Goal: Information Seeking & Learning: Obtain resource

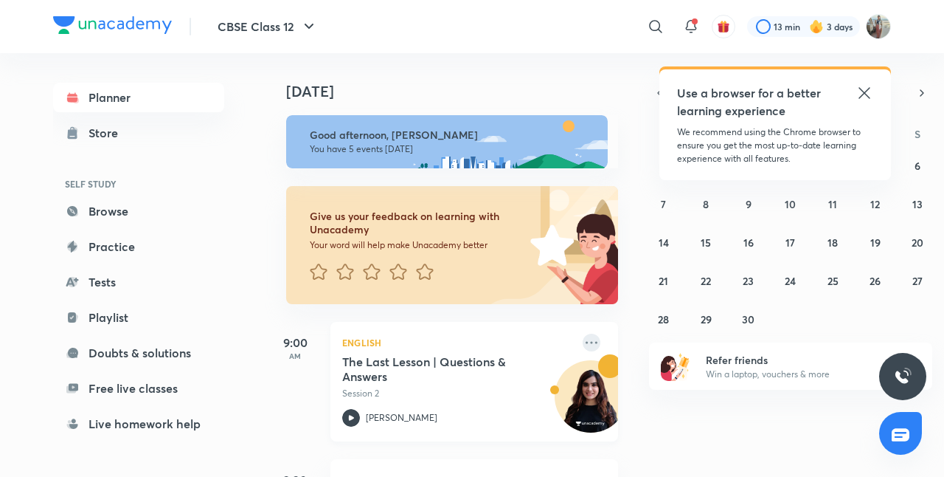
click at [583, 341] on icon at bounding box center [592, 342] width 18 height 18
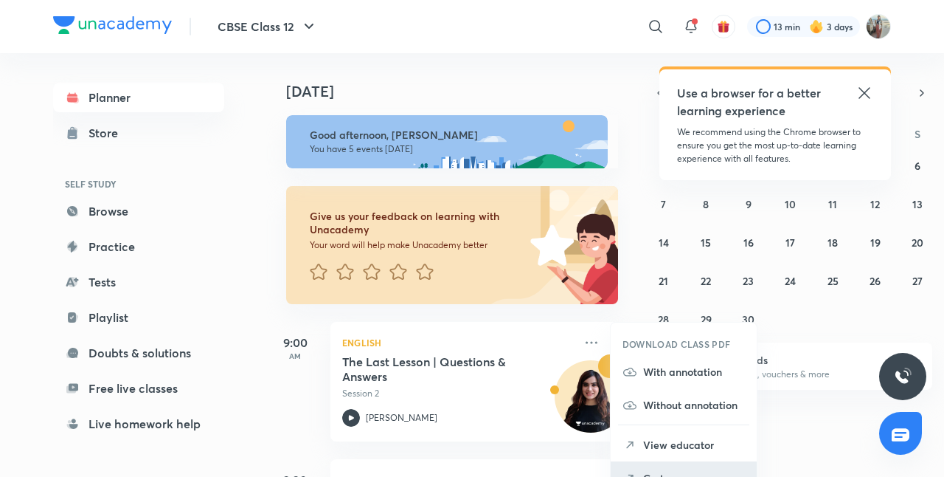
click at [663, 470] on p "Go to course page" at bounding box center [694, 477] width 102 height 15
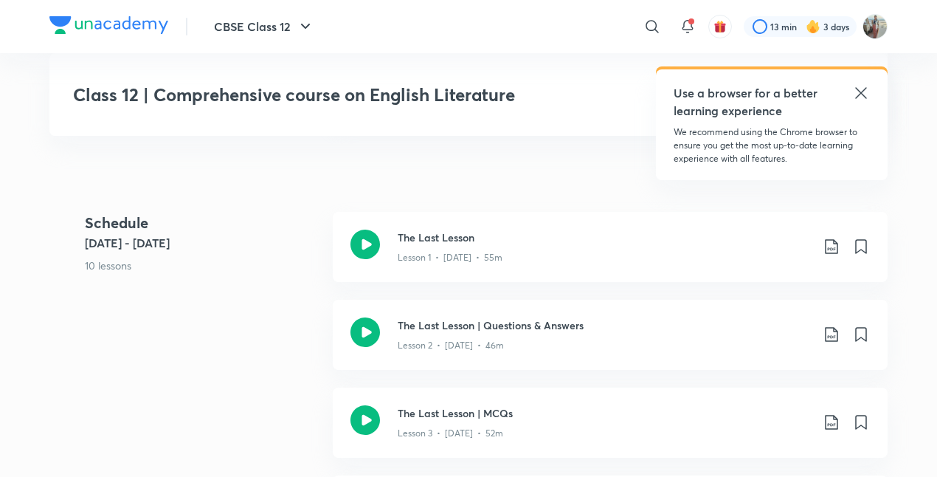
scroll to position [797, 0]
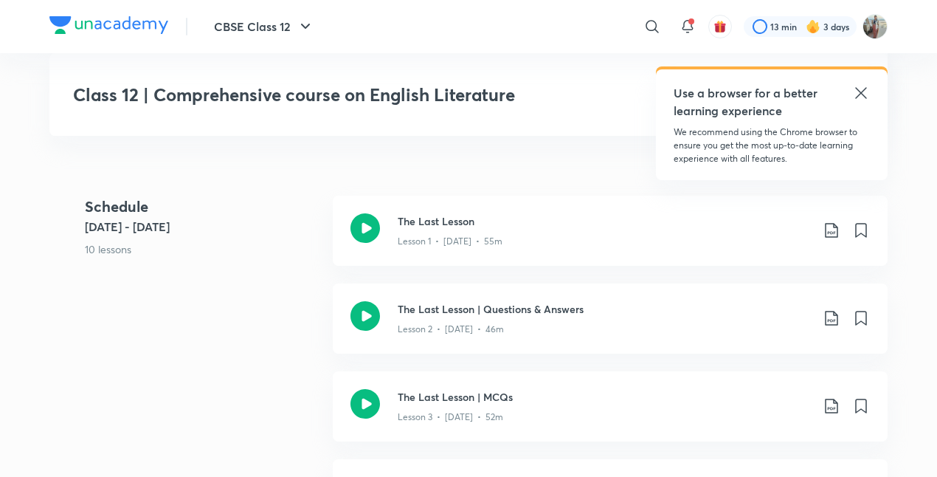
click at [574, 342] on div "The Last Lesson | Questions & Answers Lesson 2 • [DATE] • 46m" at bounding box center [610, 318] width 555 height 70
click at [481, 404] on div "Lesson 3 • [DATE] • 52m" at bounding box center [604, 413] width 413 height 19
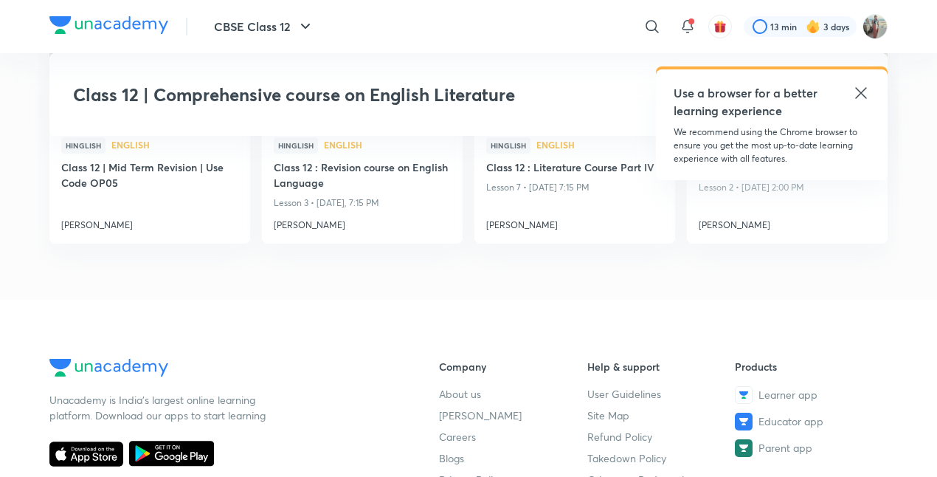
scroll to position [2047, 0]
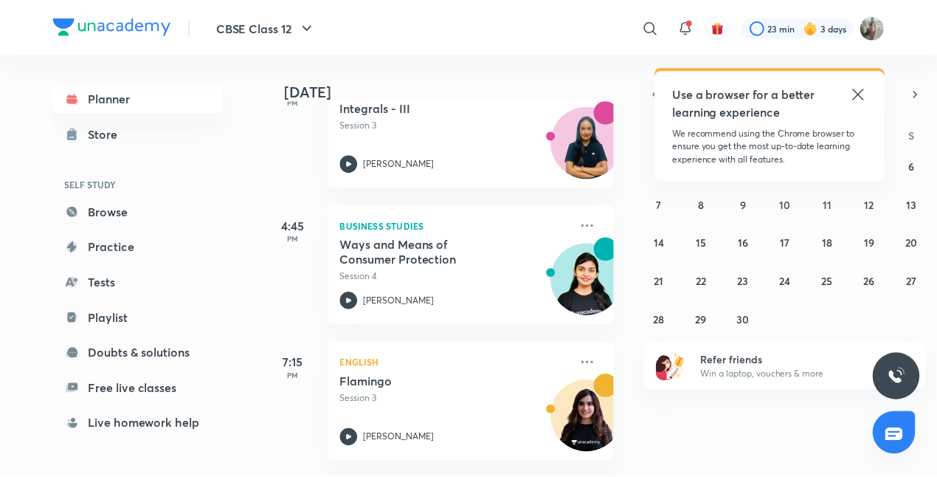
scroll to position [413, 0]
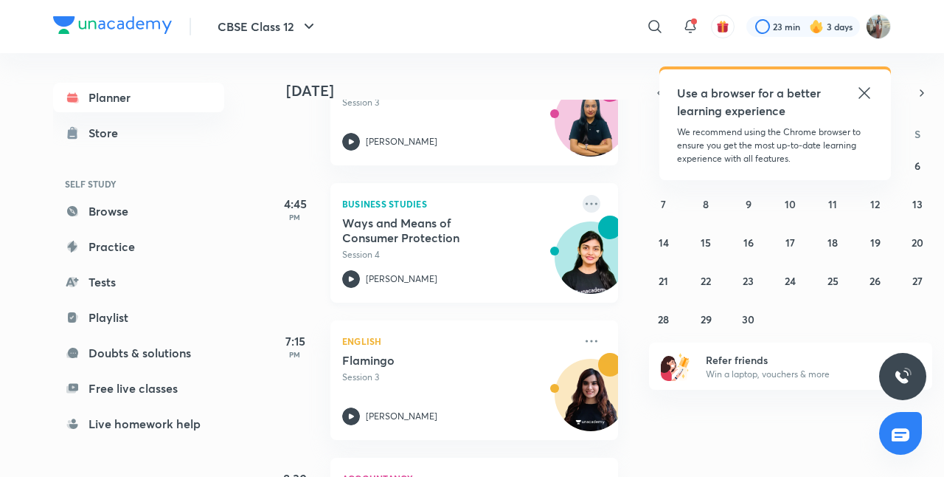
click at [583, 197] on icon at bounding box center [592, 204] width 18 height 18
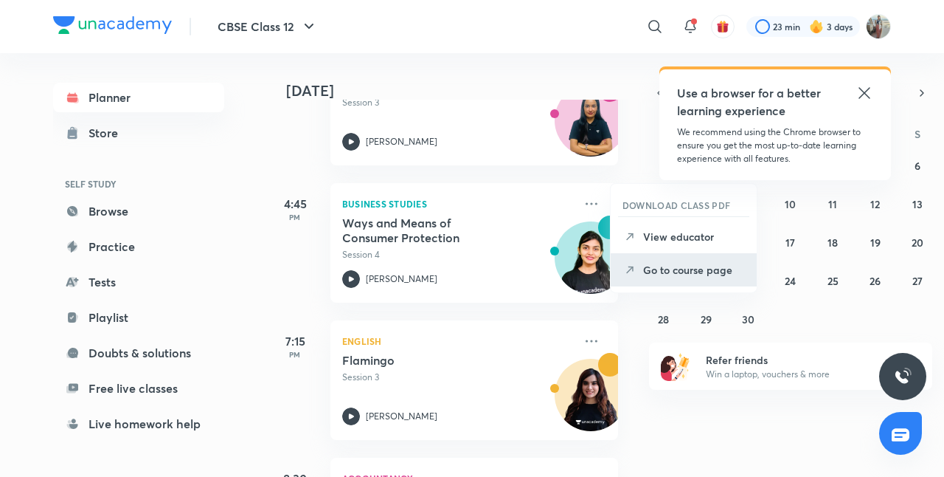
click at [642, 272] on li "Go to course page" at bounding box center [684, 269] width 146 height 33
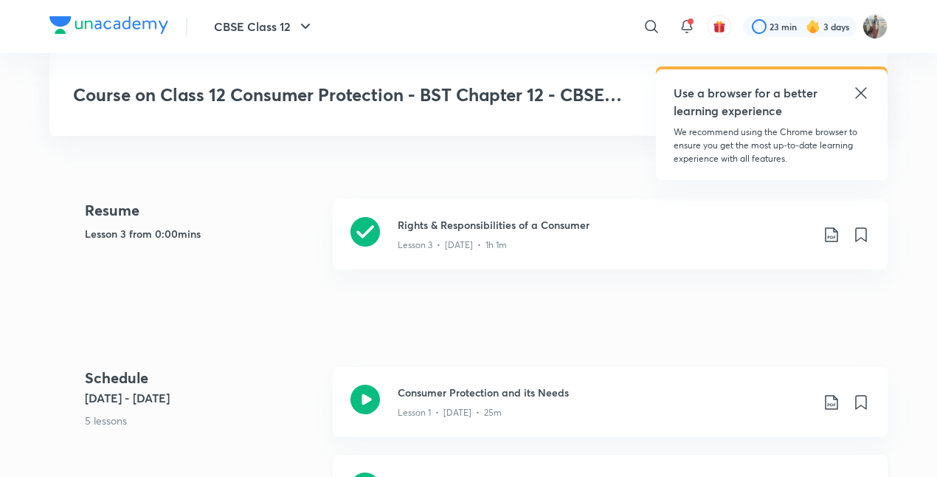
scroll to position [295, 0]
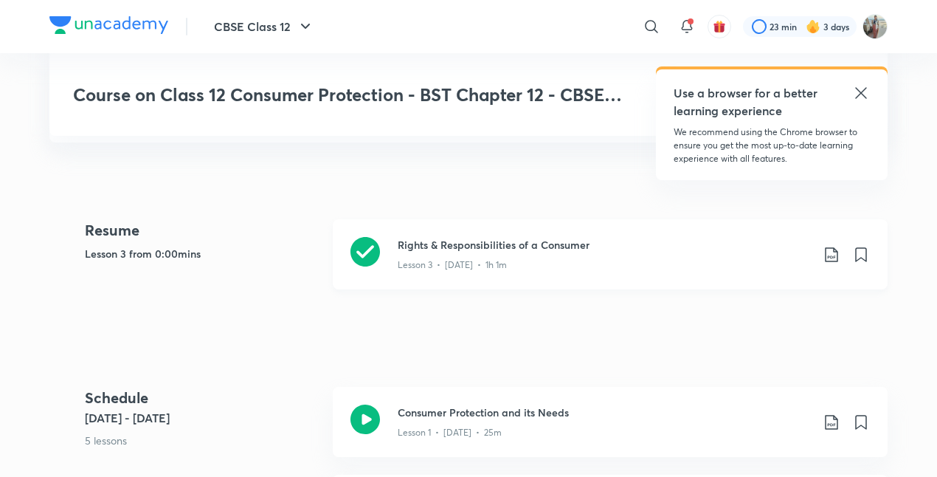
click at [833, 251] on icon at bounding box center [832, 255] width 18 height 18
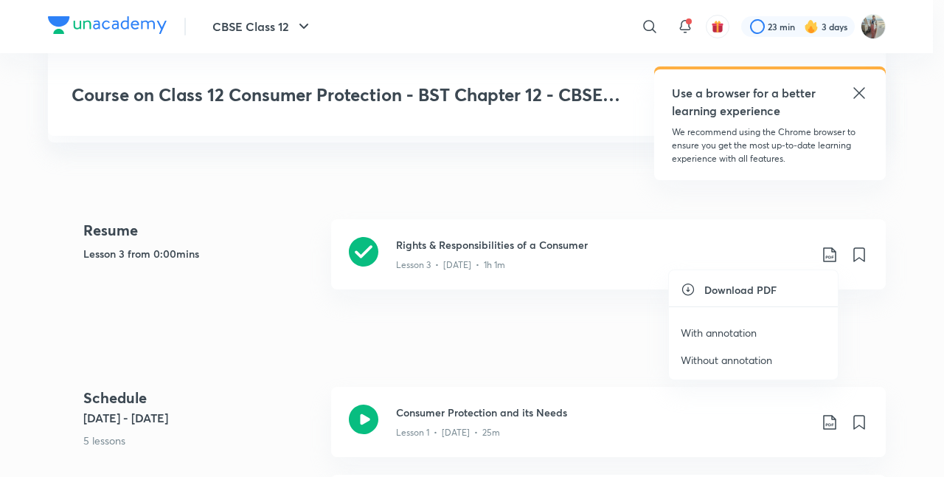
click at [725, 331] on p "With annotation" at bounding box center [719, 332] width 76 height 15
